Goal: Check status: Check status

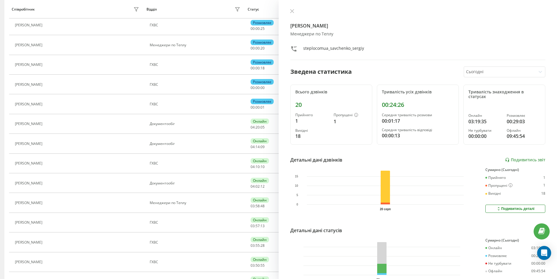
scroll to position [58, 0]
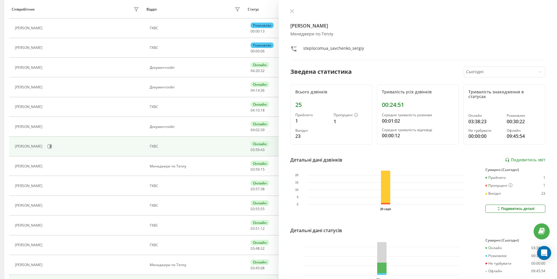
scroll to position [147, 0]
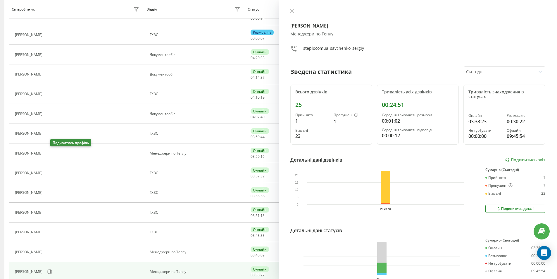
click at [51, 153] on icon at bounding box center [48, 153] width 5 height 5
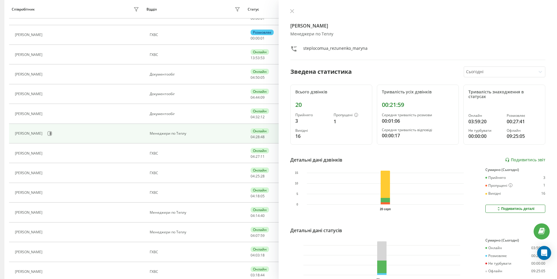
scroll to position [49, 0]
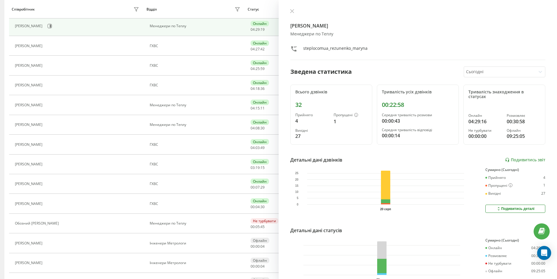
scroll to position [282, 0]
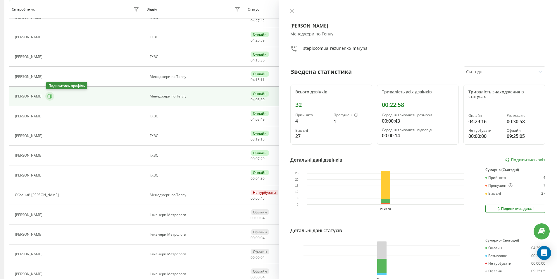
click at [50, 97] on icon at bounding box center [49, 96] width 5 height 5
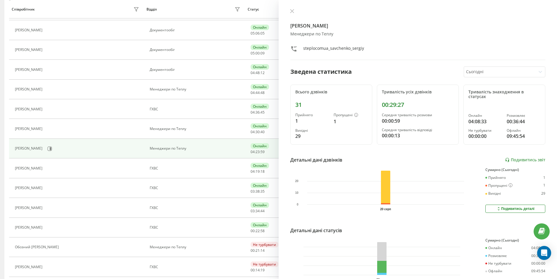
scroll to position [205, 0]
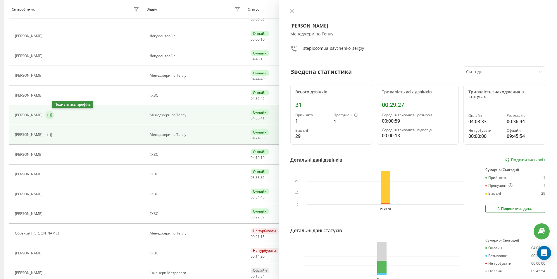
click at [53, 116] on button at bounding box center [49, 114] width 9 height 9
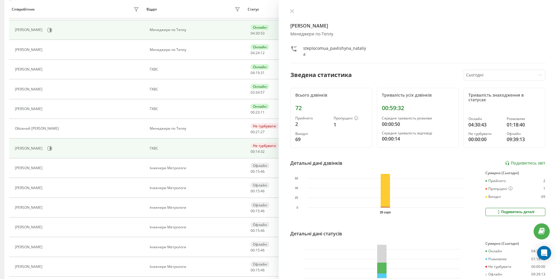
scroll to position [310, 0]
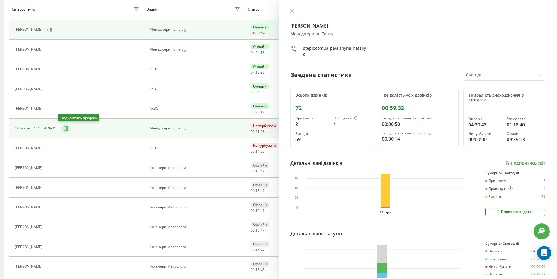
click at [64, 130] on icon at bounding box center [66, 128] width 4 height 4
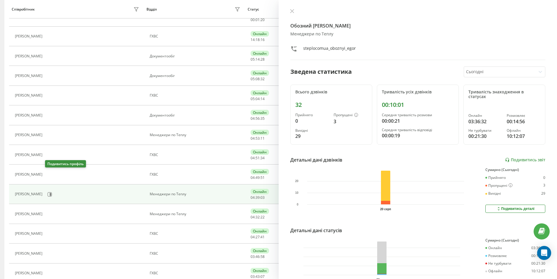
scroll to position [171, 0]
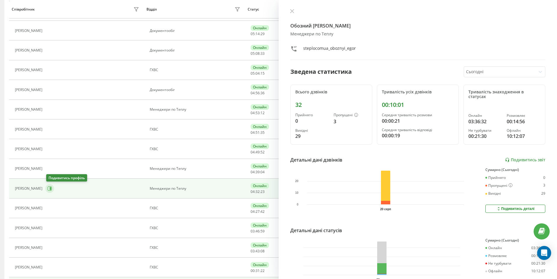
click at [54, 188] on button at bounding box center [49, 188] width 9 height 9
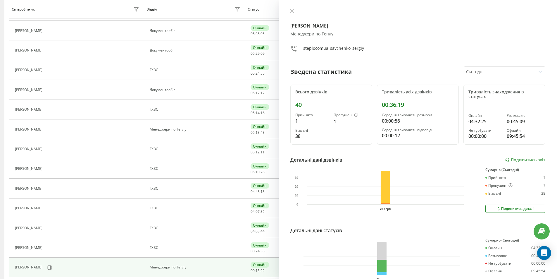
scroll to position [111, 0]
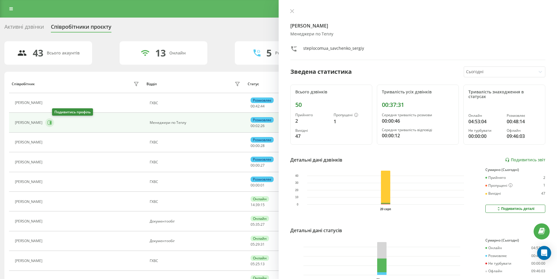
click at [52, 120] on icon at bounding box center [50, 122] width 4 height 4
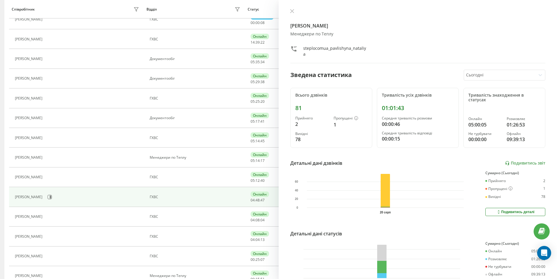
scroll to position [175, 0]
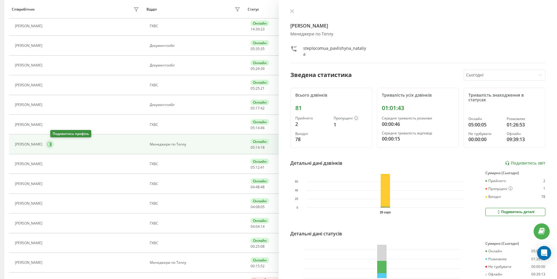
click at [52, 146] on icon at bounding box center [49, 144] width 5 height 5
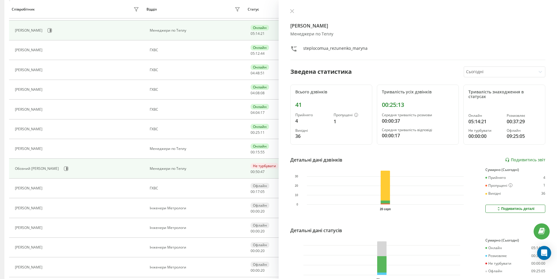
scroll to position [292, 0]
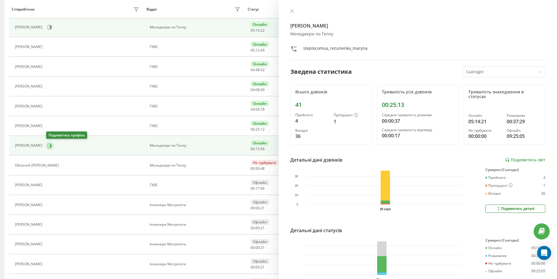
click at [54, 144] on button at bounding box center [49, 145] width 9 height 9
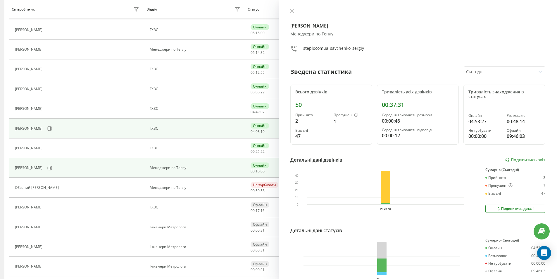
scroll to position [271, 0]
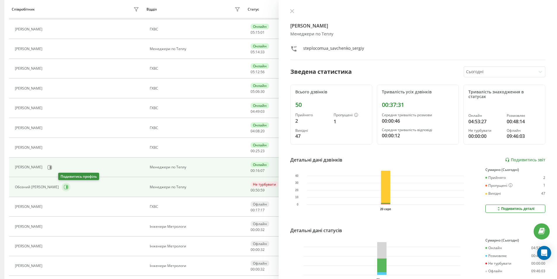
click at [64, 187] on icon at bounding box center [66, 186] width 5 height 5
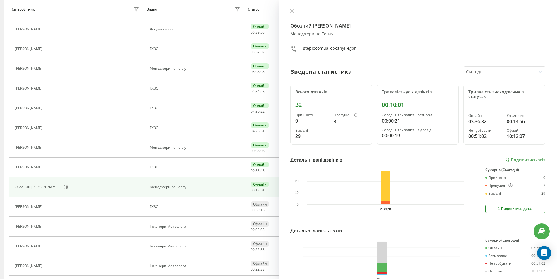
scroll to position [15, 0]
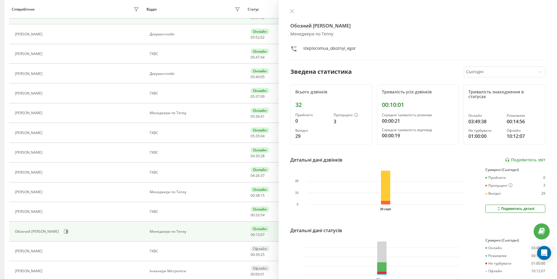
scroll to position [248, 0]
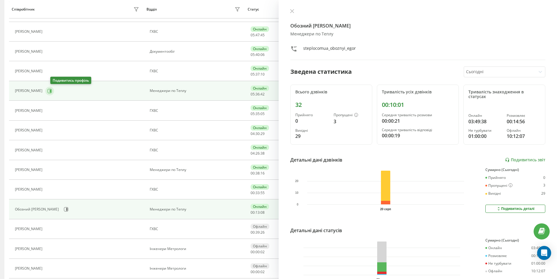
click at [52, 92] on icon at bounding box center [49, 91] width 5 height 5
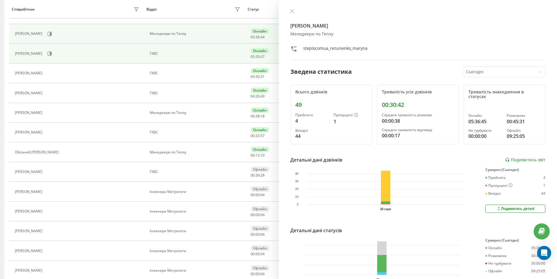
scroll to position [329, 0]
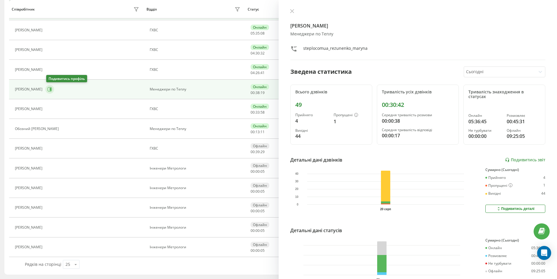
click at [49, 92] on button at bounding box center [49, 89] width 9 height 9
